Goal: Task Accomplishment & Management: Complete application form

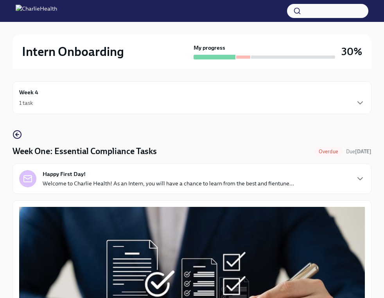
scroll to position [1892, 0]
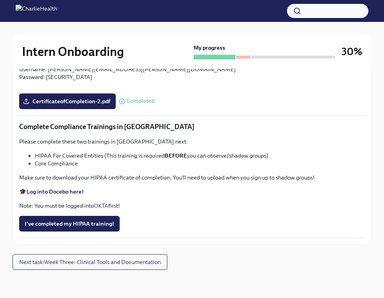
click at [73, 218] on button "I've completed my HIPAA training!" at bounding box center [69, 224] width 101 height 16
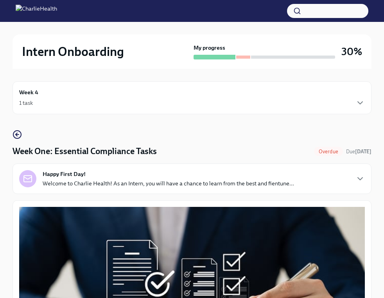
scroll to position [0, 0]
click at [101, 102] on div "1 task" at bounding box center [192, 102] width 346 height 9
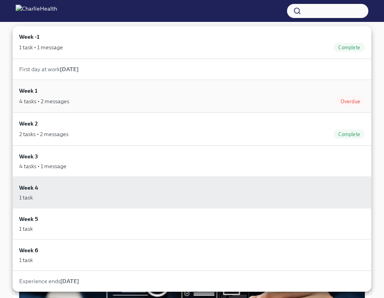
click at [127, 93] on div "Week 1 4 tasks • 2 messages Overdue" at bounding box center [192, 96] width 346 height 20
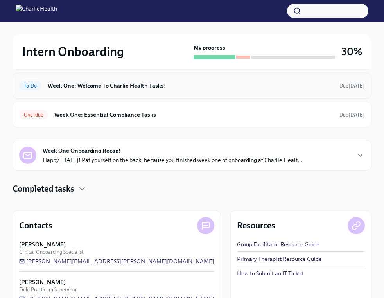
scroll to position [112, 0]
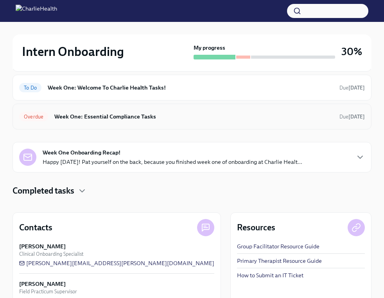
click at [200, 120] on h6 "Week One: Essential Compliance Tasks" at bounding box center [193, 116] width 279 height 9
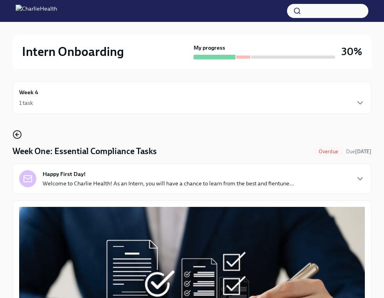
click at [19, 135] on icon "button" at bounding box center [17, 135] width 3 height 0
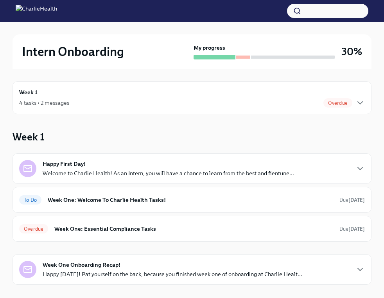
click at [139, 108] on div "Week 1 4 tasks • 2 messages Overdue" at bounding box center [192, 97] width 359 height 33
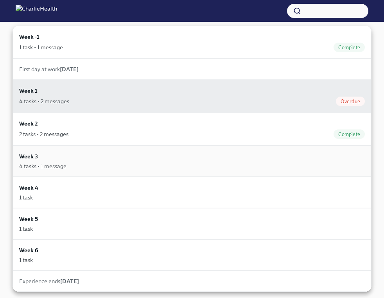
click at [123, 165] on div "4 tasks • 1 message" at bounding box center [192, 166] width 346 height 8
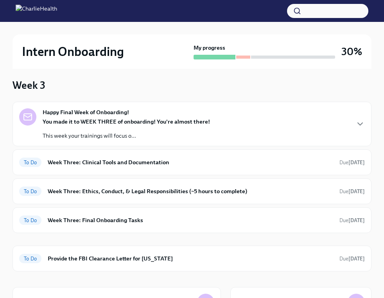
scroll to position [55, 0]
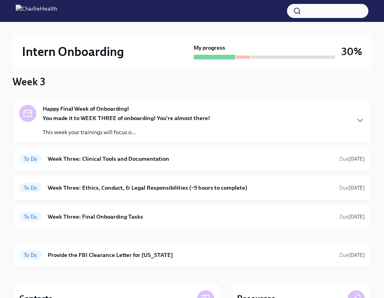
click at [254, 142] on div "Happy Final Week of Onboarding! You made it to WEEK THREE of onboarding! You're…" at bounding box center [192, 120] width 359 height 45
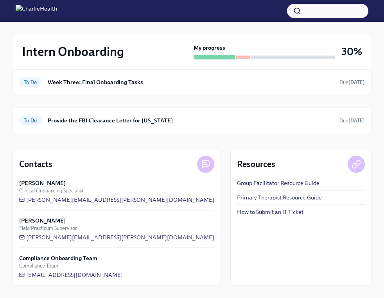
scroll to position [324, 0]
click at [267, 58] on h6 "Week Three: Ethics, Conduct, & Legal Responsibilities (~5 hours to complete)" at bounding box center [191, 53] width 286 height 9
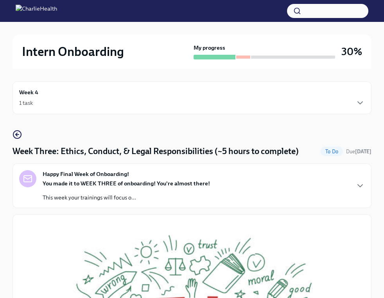
click at [33, 100] on div "1 task" at bounding box center [192, 102] width 346 height 9
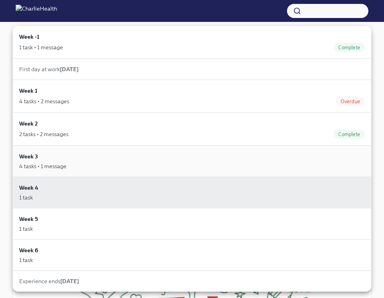
click at [139, 159] on div "Week 3 4 tasks • 1 message" at bounding box center [192, 161] width 346 height 18
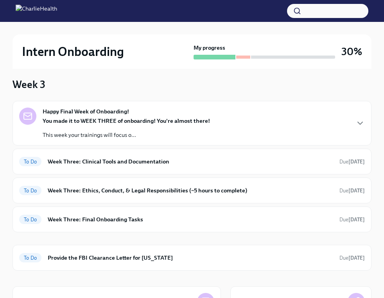
scroll to position [68, 0]
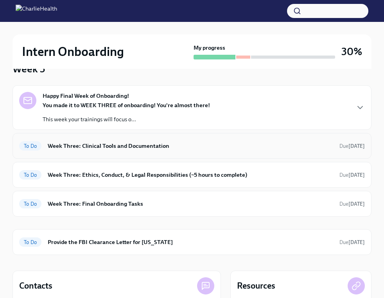
click at [192, 142] on h6 "Week Three: Clinical Tools and Documentation" at bounding box center [191, 146] width 286 height 9
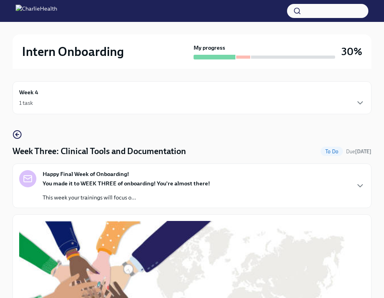
click at [60, 103] on div "1 task" at bounding box center [192, 102] width 346 height 9
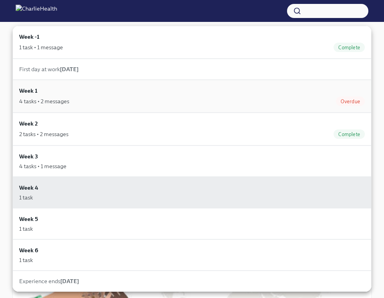
click at [85, 93] on div "Week 1 4 tasks • 2 messages Overdue" at bounding box center [192, 96] width 346 height 20
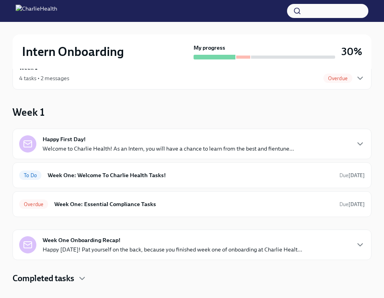
scroll to position [25, 0]
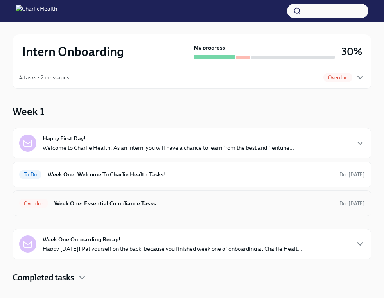
click at [140, 197] on div "Overdue Week One: Essential Compliance Tasks Due [DATE]" at bounding box center [192, 203] width 346 height 13
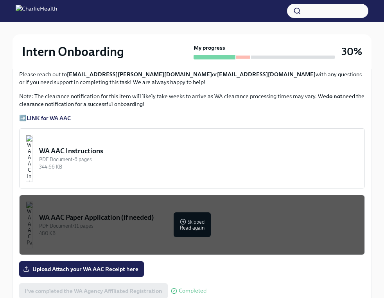
scroll to position [602, 0]
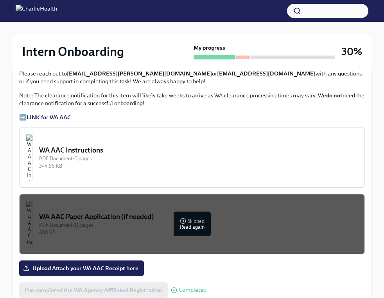
click at [97, 149] on div "WA AAC Instructions" at bounding box center [198, 150] width 319 height 9
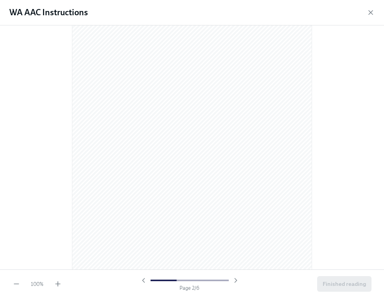
scroll to position [348, 0]
click at [372, 11] on icon "button" at bounding box center [371, 13] width 4 height 4
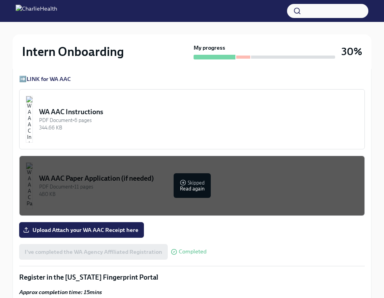
scroll to position [640, 0]
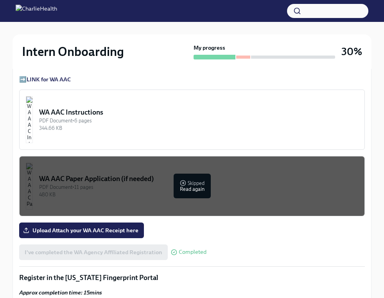
click at [43, 77] on strong "LINK for WA AAC" at bounding box center [49, 79] width 44 height 7
click at [71, 81] on strong "LINK for WA AAC" at bounding box center [49, 79] width 44 height 7
click at [70, 81] on strong "LINK for WA AAC" at bounding box center [49, 79] width 44 height 7
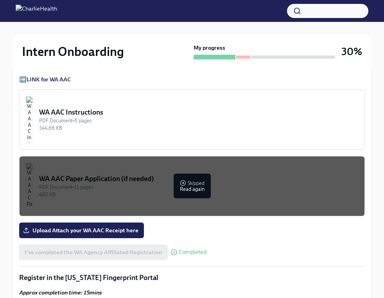
click at [70, 81] on strong "LINK for WA AAC" at bounding box center [49, 79] width 44 height 7
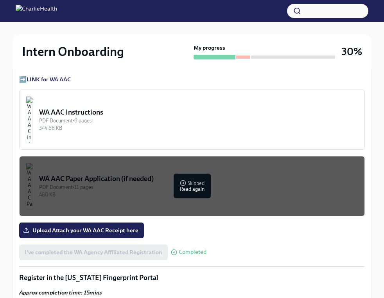
click at [70, 81] on strong "LINK for WA AAC" at bounding box center [49, 79] width 44 height 7
click at [105, 109] on div "WA AAC Instructions" at bounding box center [198, 112] width 319 height 9
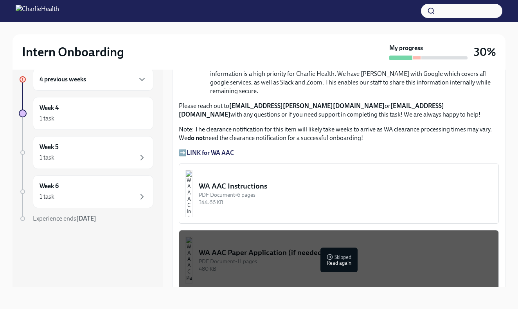
scroll to position [525, 0]
click at [278, 184] on div "WA AAC Instructions" at bounding box center [345, 187] width 293 height 10
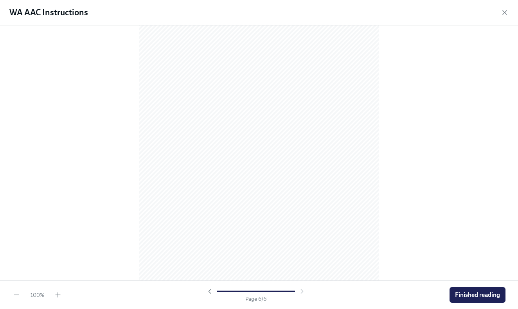
scroll to position [1646, 0]
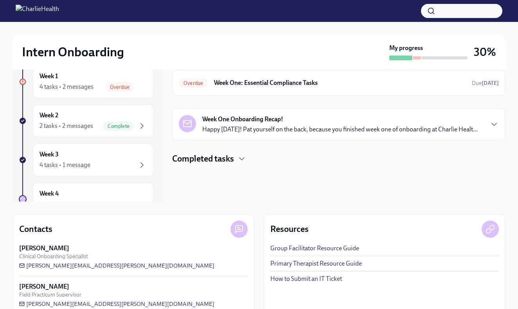
scroll to position [99, 0]
click at [72, 95] on div "Week 1 4 tasks • 2 messages Overdue" at bounding box center [93, 82] width 120 height 33
click at [99, 93] on div "Week 1 4 tasks • 2 messages Overdue" at bounding box center [93, 82] width 120 height 33
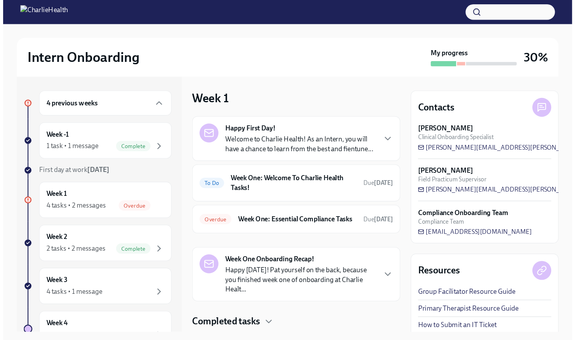
scroll to position [0, 0]
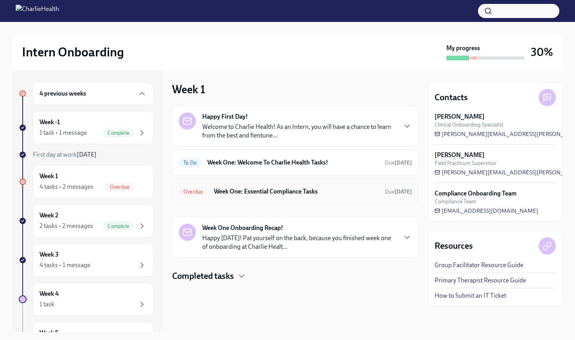
click at [262, 185] on div "Overdue Week One: Essential Compliance Tasks Due [DATE]" at bounding box center [295, 191] width 233 height 13
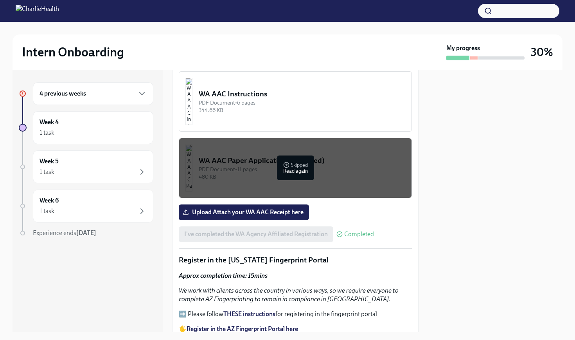
scroll to position [693, 0]
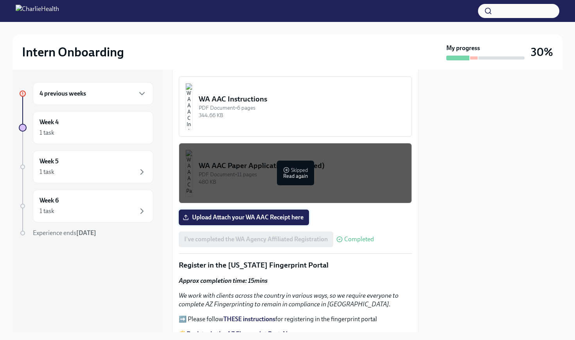
click at [257, 213] on span "Upload Attach your WA AAC Receipt here" at bounding box center [243, 217] width 119 height 8
click at [0, 0] on input "Upload Attach your WA AAC Receipt here" at bounding box center [0, 0] width 0 height 0
click at [120, 94] on div "4 previous weeks" at bounding box center [93, 93] width 107 height 9
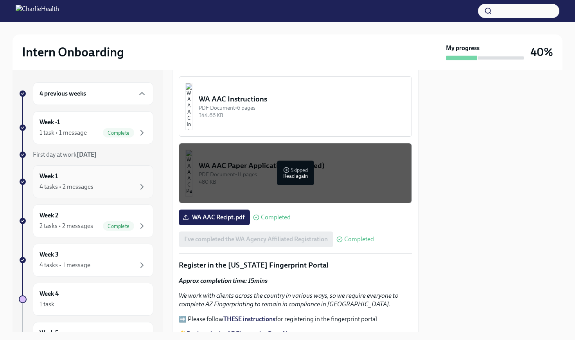
click at [122, 190] on div "4 tasks • 2 messages" at bounding box center [93, 186] width 107 height 9
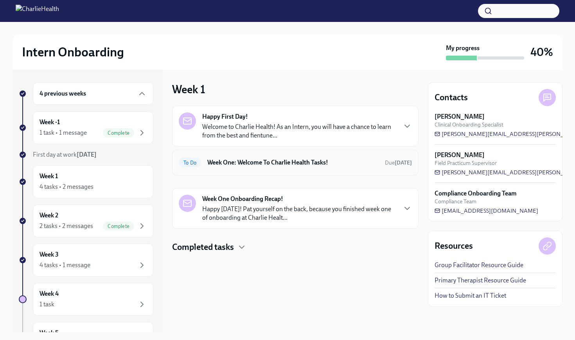
click at [325, 156] on div "To Do Week One: Welcome To Charlie Health Tasks! Due [DATE]" at bounding box center [295, 162] width 233 height 13
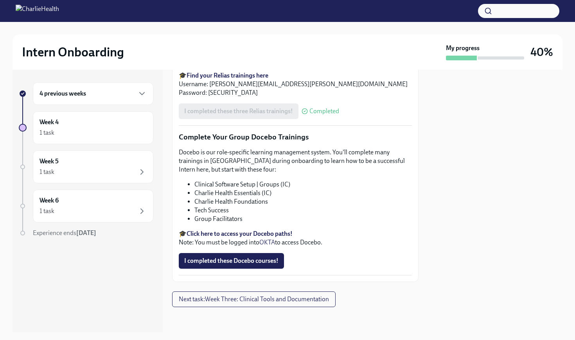
scroll to position [894, 0]
